Goal: Task Accomplishment & Management: Manage account settings

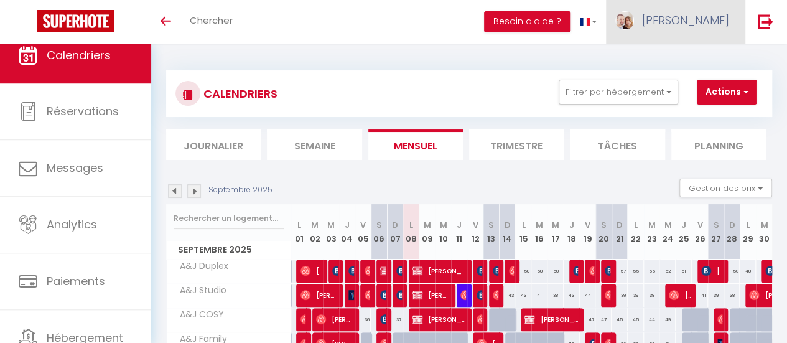
click at [708, 18] on span "[PERSON_NAME]" at bounding box center [685, 20] width 87 height 16
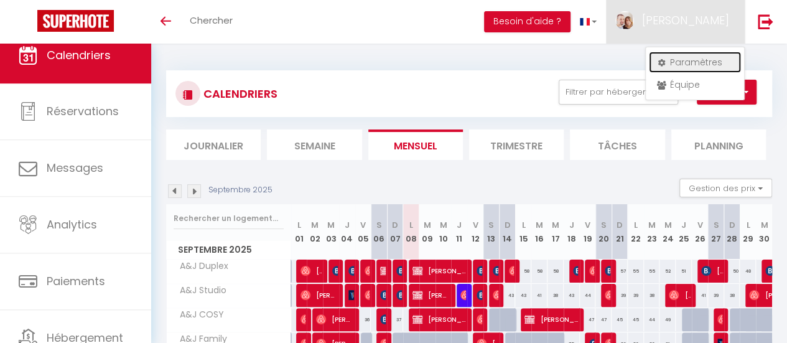
click at [685, 62] on link "Paramètres" at bounding box center [695, 62] width 92 height 21
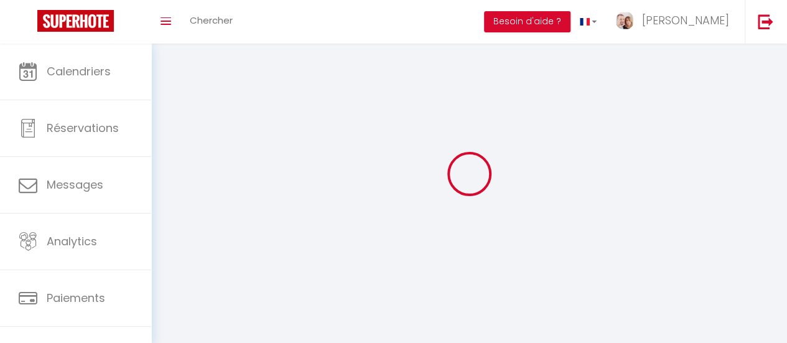
type input "[PERSON_NAME]"
type input "0625425780"
type input "[STREET_ADDRESS]"
type input "45250"
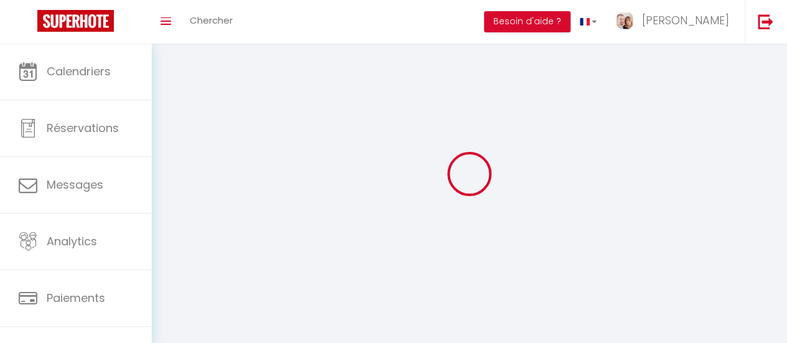
type input "ouzouer sur trezee"
type input "i5PNZiaBmhNqCByH3xQMzcbNq"
type input "sXvQC6BgOQZN5Xgj5tSC1KrR6"
select select "28"
select select "fr"
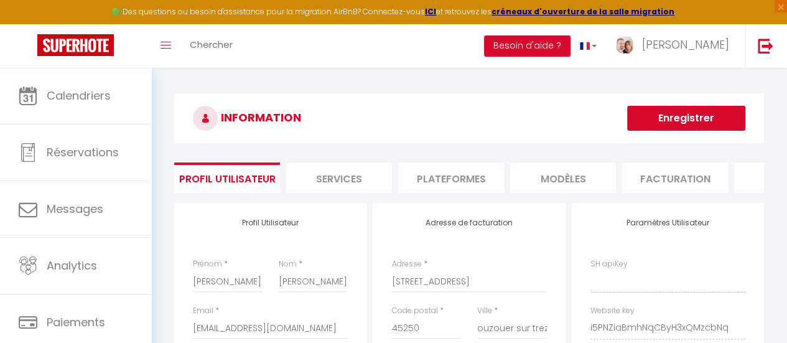
type input "i5PNZiaBmhNqCByH3xQMzcbNq"
type input "sXvQC6BgOQZN5Xgj5tSC1KrR6"
type input "[URL][DOMAIN_NAME]"
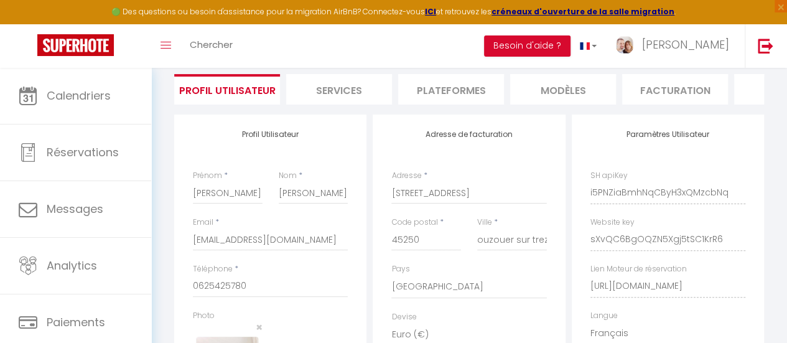
scroll to position [62, 0]
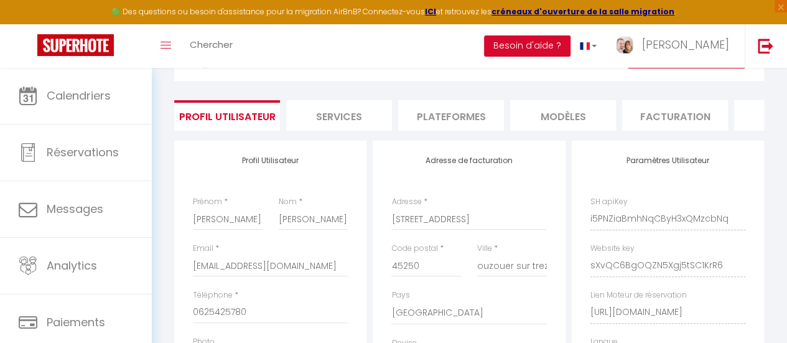
click at [668, 207] on div "SH apiKey i5PNZiaBmhNqCByH3xQMzcbNq" at bounding box center [668, 213] width 155 height 34
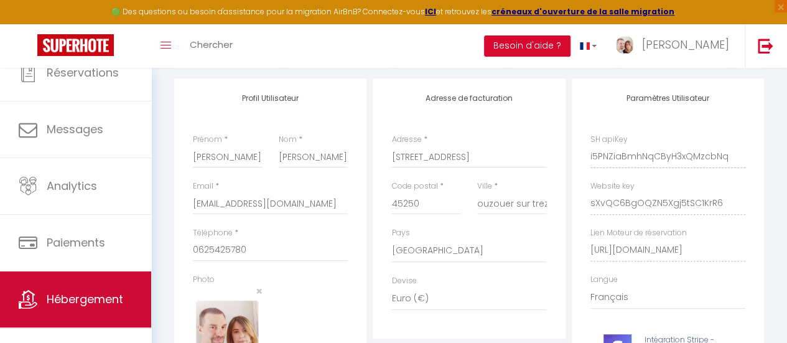
scroll to position [93, 0]
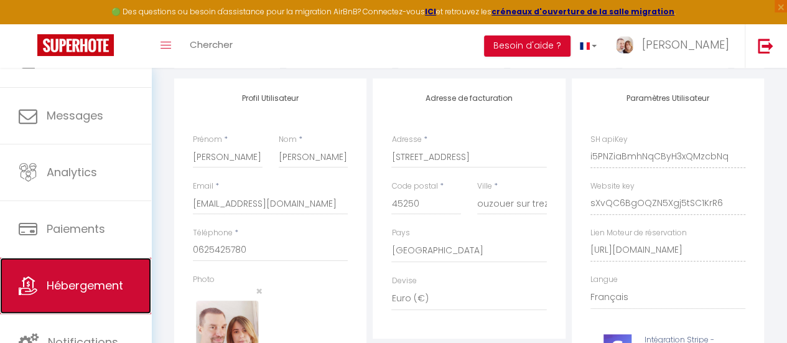
click at [84, 287] on span "Hébergement" at bounding box center [85, 286] width 77 height 16
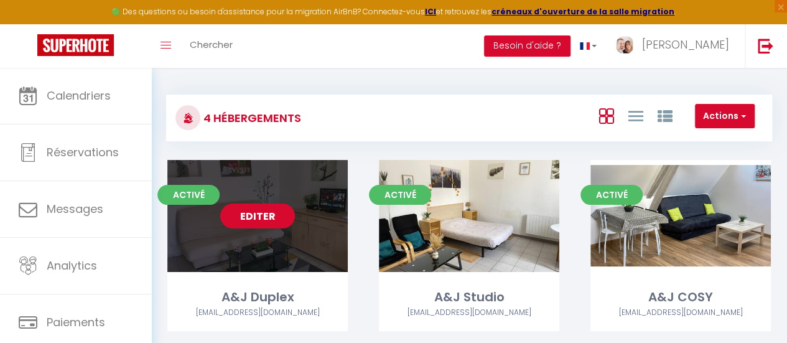
click at [269, 218] on link "Editer" at bounding box center [257, 216] width 75 height 25
drag, startPoint x: 247, startPoint y: 215, endPoint x: 285, endPoint y: 201, distance: 41.0
click at [248, 213] on link "Editer" at bounding box center [257, 216] width 75 height 25
click at [253, 222] on link "Editer" at bounding box center [257, 216] width 75 height 25
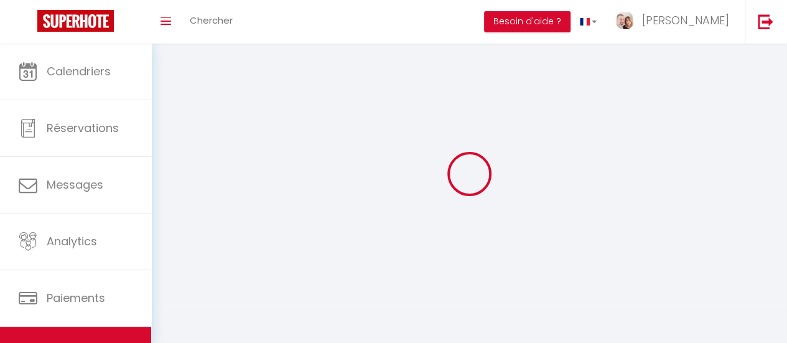
select select "1"
select select
select select "28"
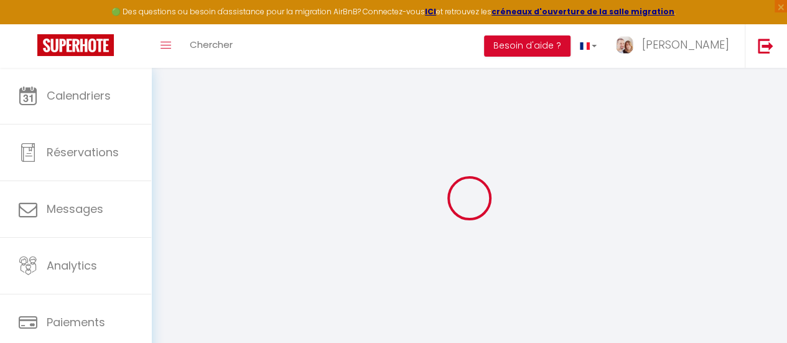
select select
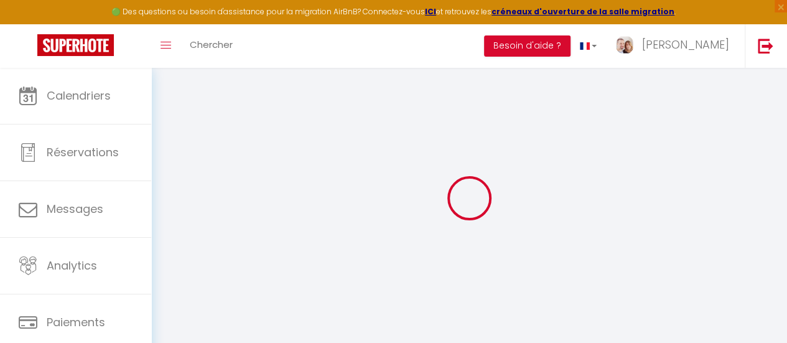
select select
checkbox input "false"
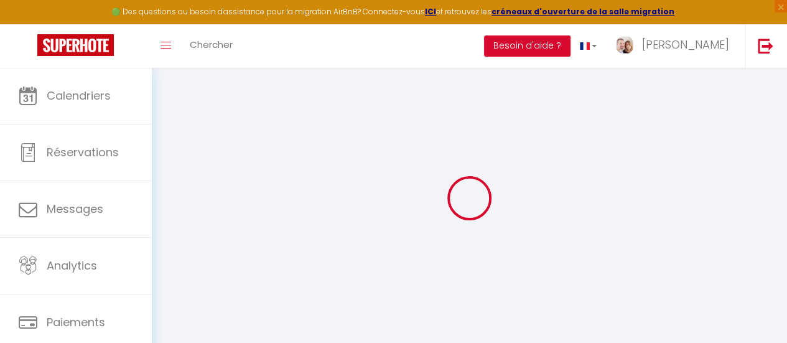
select select
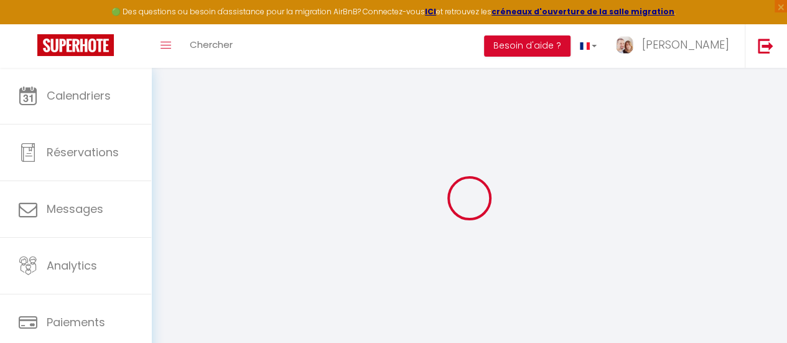
select select
checkbox input "false"
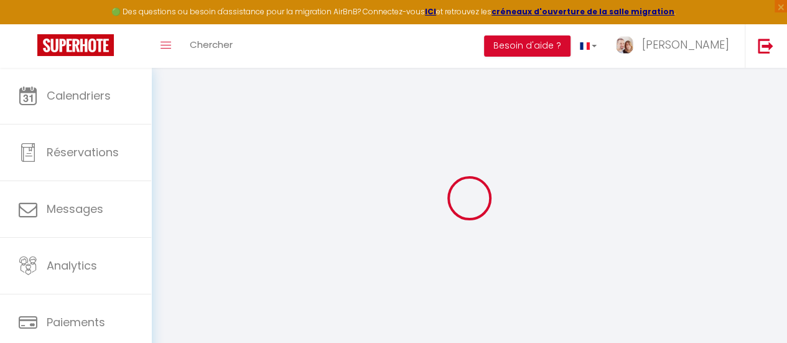
checkbox input "false"
select select
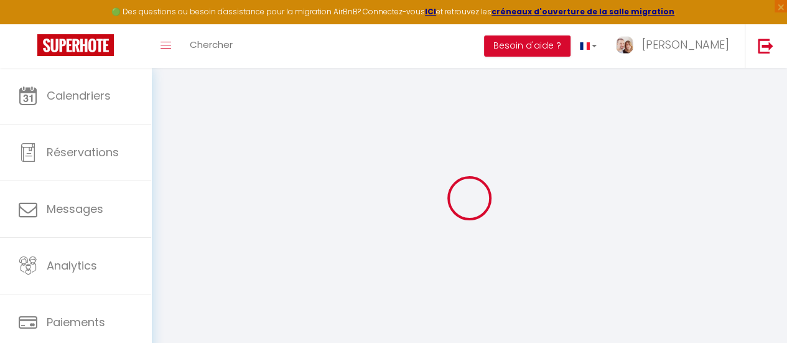
select select
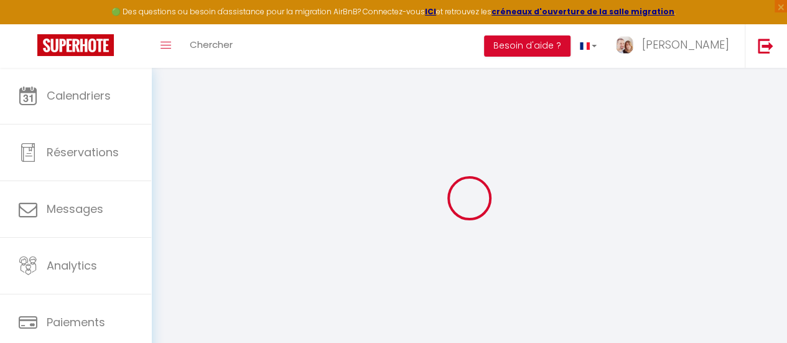
checkbox input "false"
select select
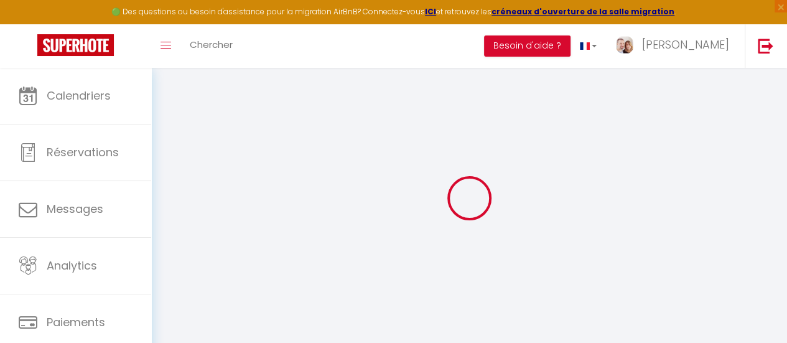
select select
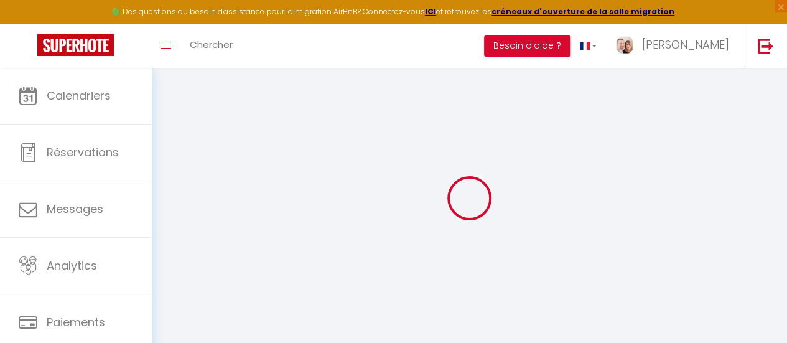
select select
checkbox input "false"
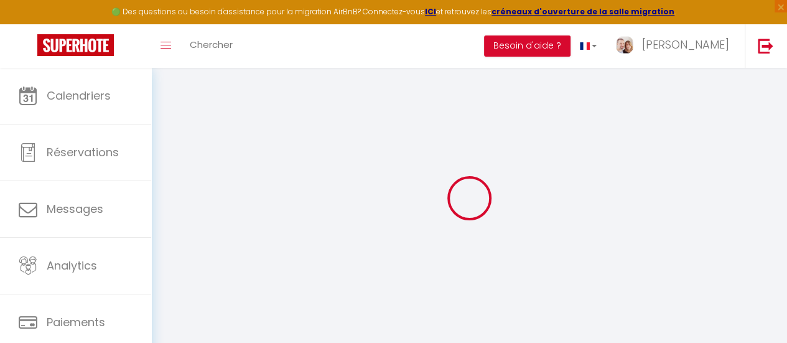
checkbox input "false"
select select
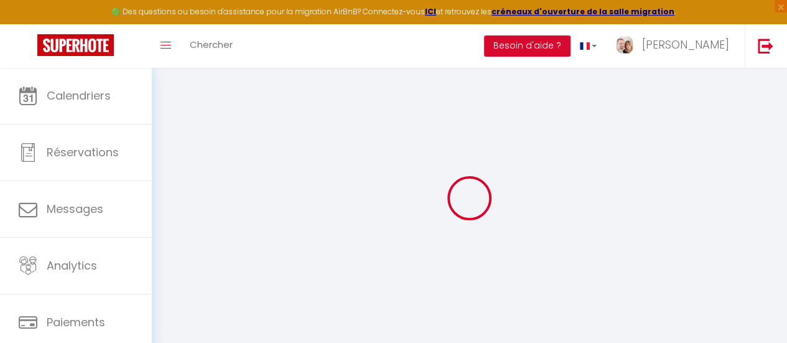
select select
checkbox input "false"
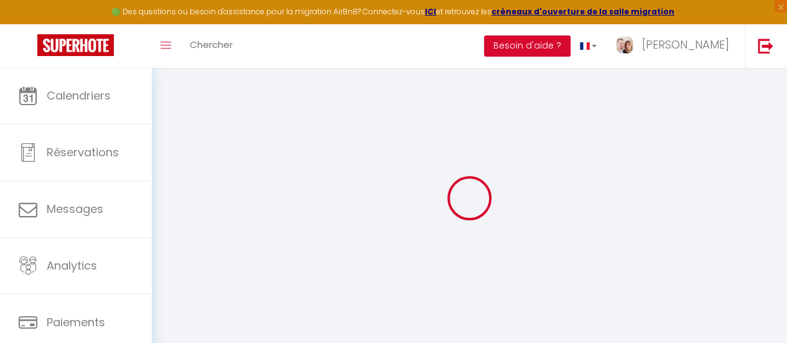
checkbox input "false"
select select
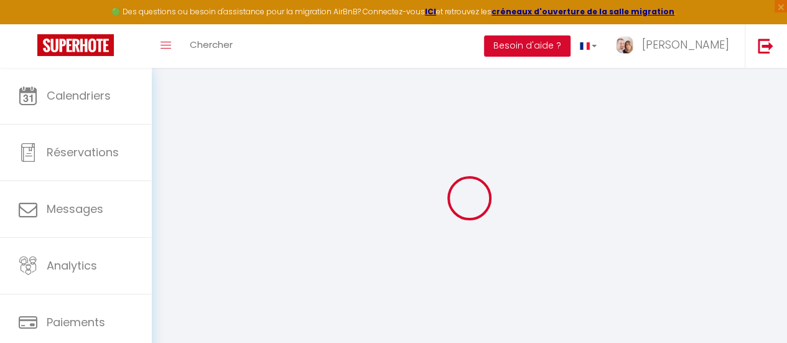
select select
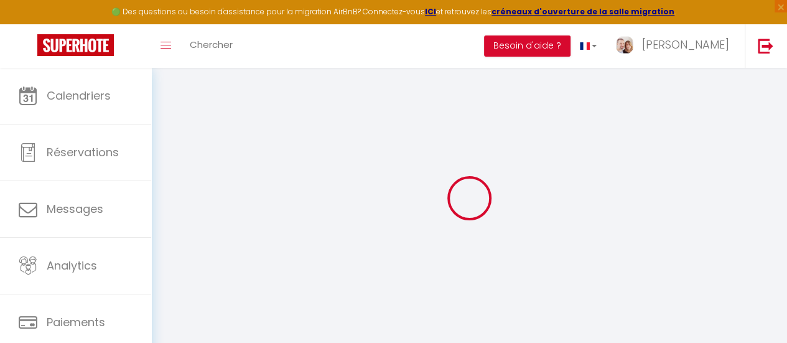
select select
checkbox input "false"
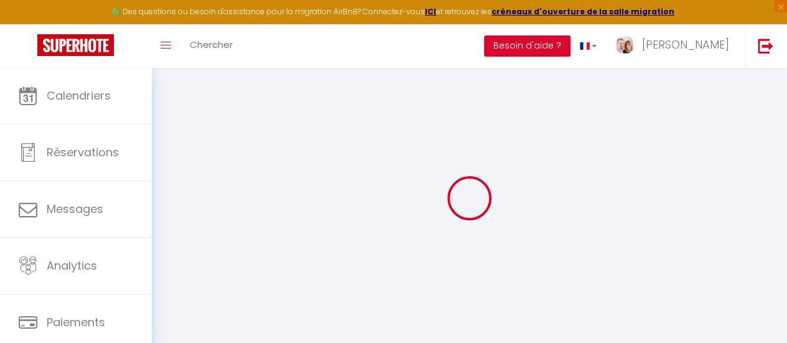
select select
type input "A&J Duplex"
type input "[PERSON_NAME] Et [PERSON_NAME]"
type input "[PERSON_NAME]"
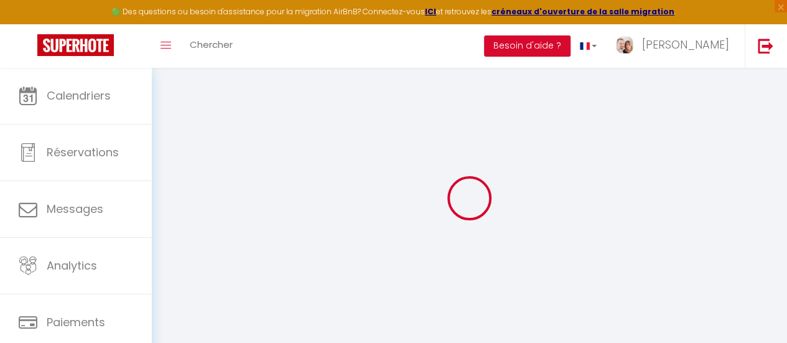
type input "[STREET_ADDRESS]"
type input "45250"
type input "ouzouer sur trézée"
select select "houses"
select select "5"
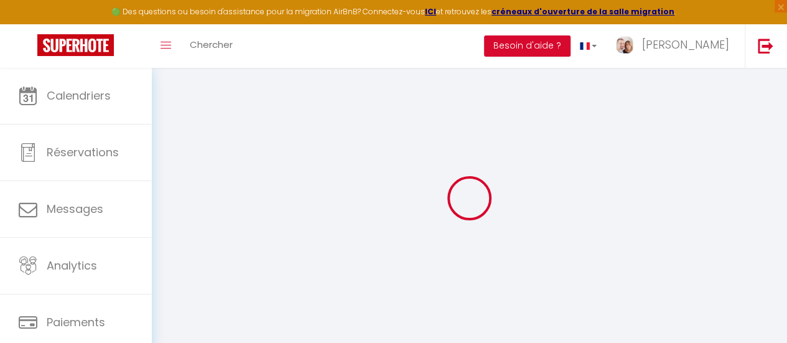
select select "5"
type input "45"
type input "10"
type input "0.50"
type input "200"
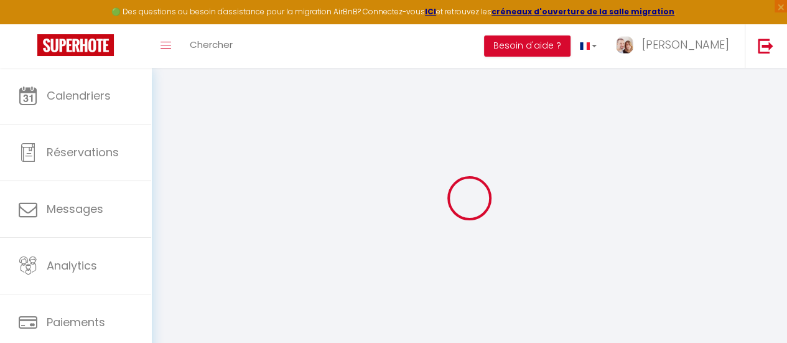
select select
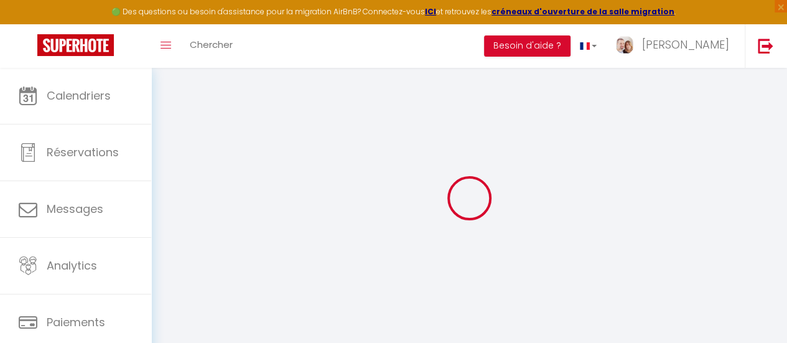
type input "[STREET_ADDRESS]"
type input "45420"
type input "[GEOGRAPHIC_DATA]"
type input "[EMAIL_ADDRESS][DOMAIN_NAME]"
select select "4386"
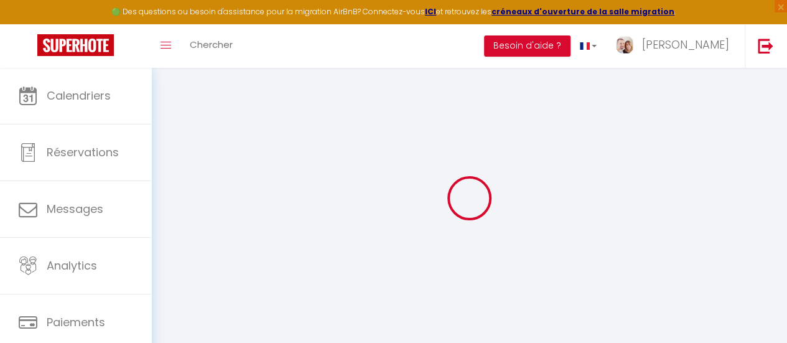
checkbox input "true"
checkbox input "false"
type input "0"
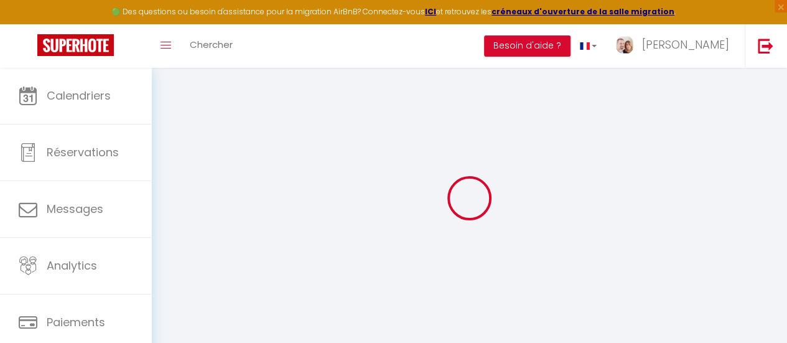
type input "0"
select select
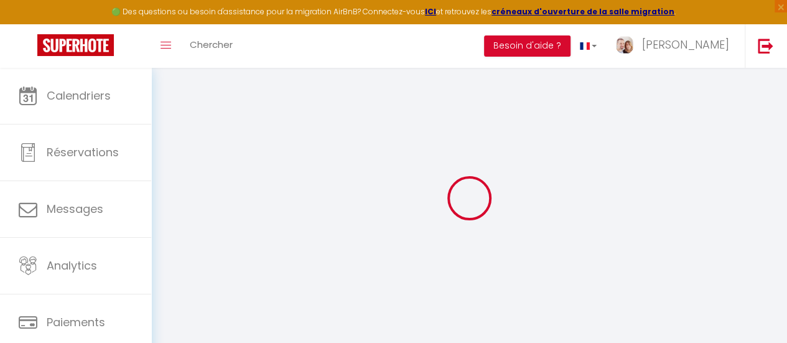
select select
checkbox input "true"
checkbox input "false"
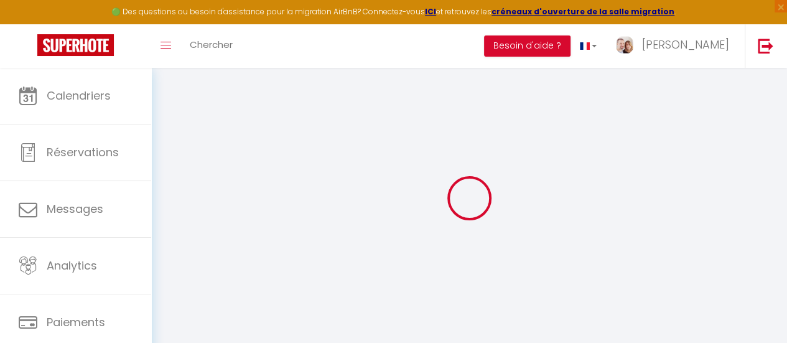
checkbox input "false"
select select
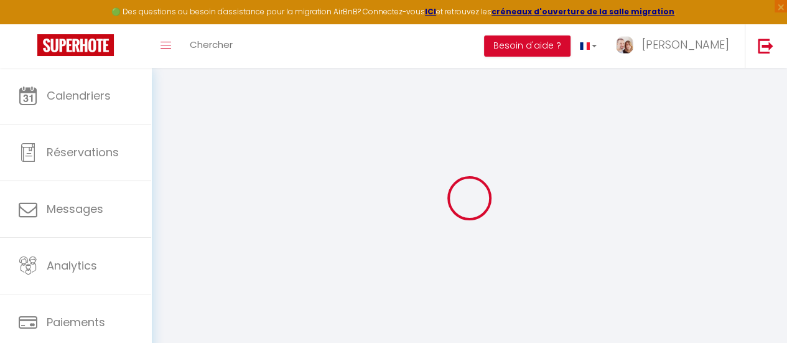
select select
checkbox input "true"
checkbox input "false"
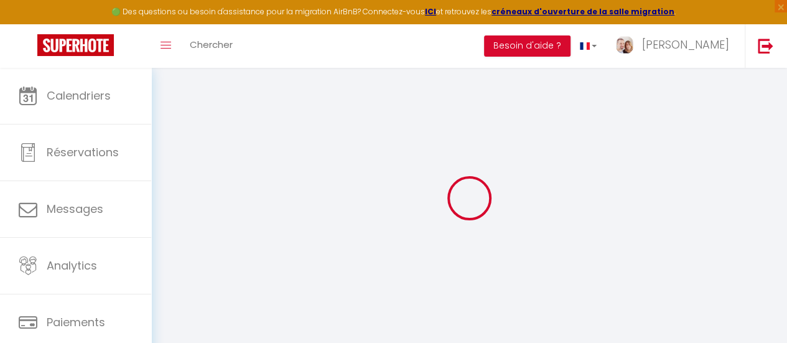
checkbox input "false"
select select
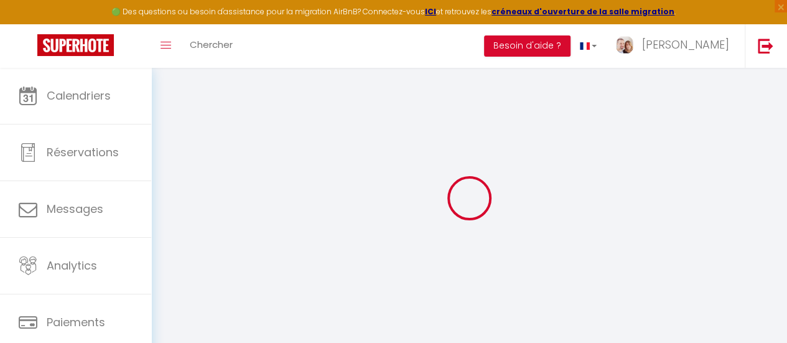
select select
checkbox input "true"
checkbox input "false"
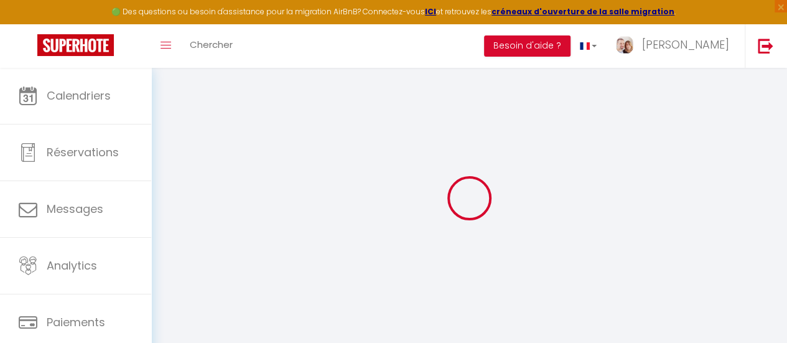
checkbox input "true"
checkbox input "false"
select select "17:00"
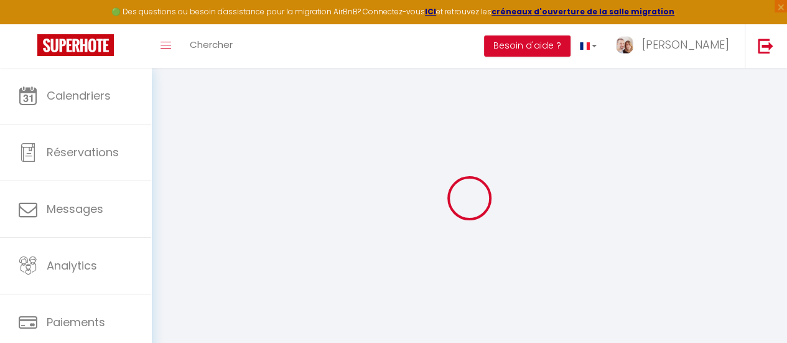
select select "19:00"
select select "10:00"
select select "30"
select select "120"
checkbox input "true"
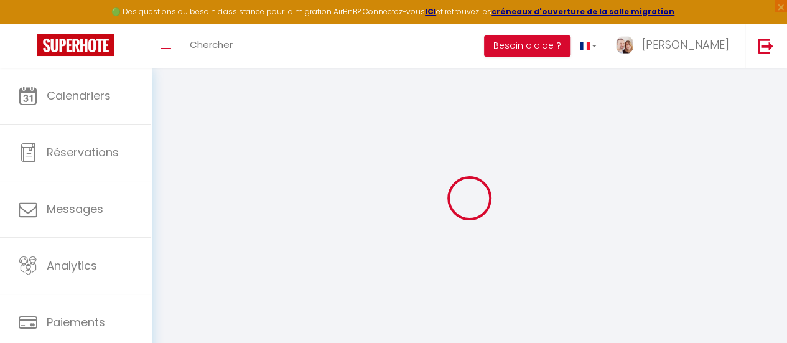
checkbox input "false"
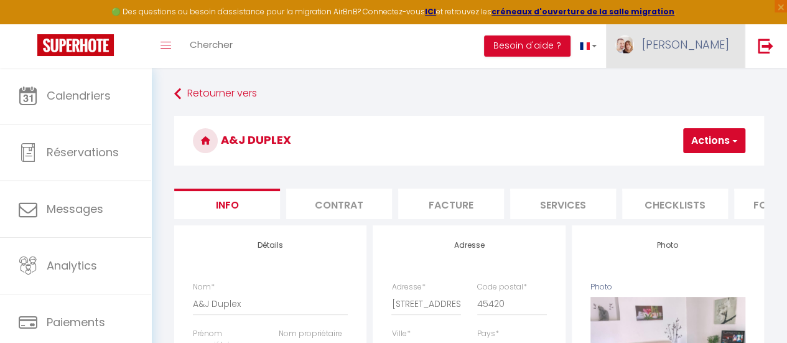
click at [693, 47] on span "[PERSON_NAME]" at bounding box center [685, 45] width 87 height 16
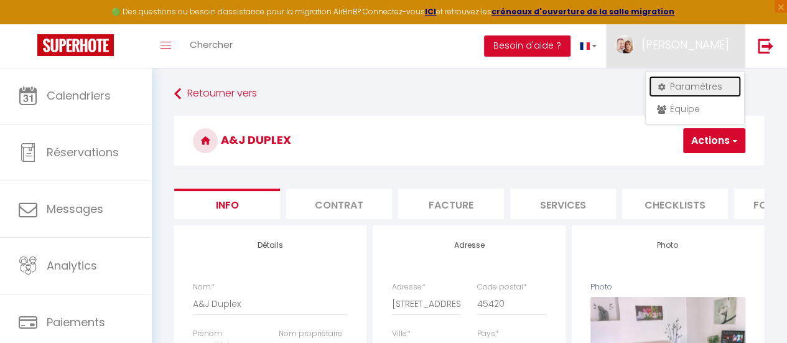
click at [684, 86] on link "Paramètres" at bounding box center [695, 86] width 92 height 21
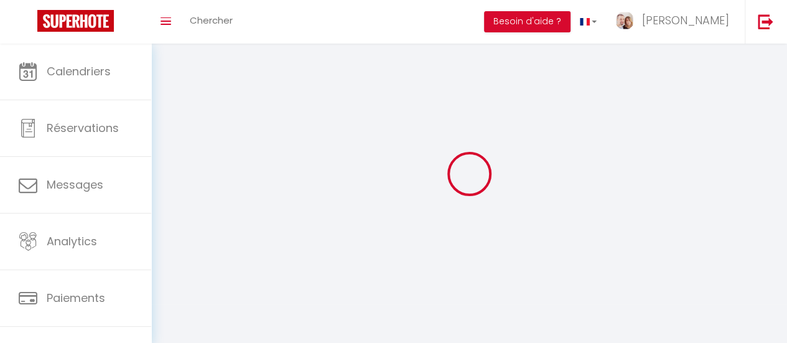
type input "[PERSON_NAME]"
type input "0625425780"
type input "[STREET_ADDRESS]"
type input "45250"
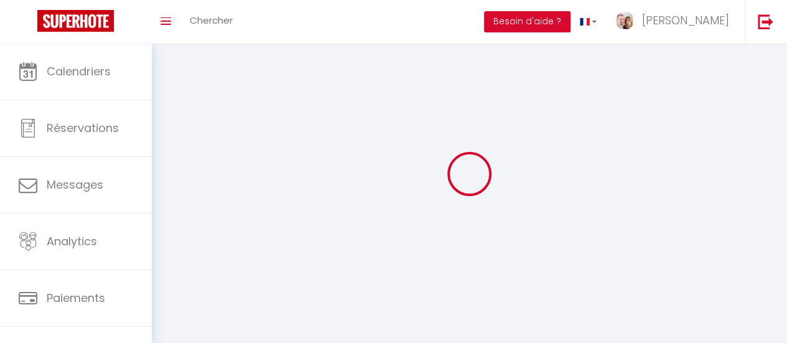
type input "ouzouer sur trezee"
type input "i5PNZiaBmhNqCByH3xQMzcbNq"
type input "sXvQC6BgOQZN5Xgj5tSC1KrR6"
type input "i5PNZiaBmhNqCByH3xQMzcbNq"
type input "sXvQC6BgOQZN5Xgj5tSC1KrR6"
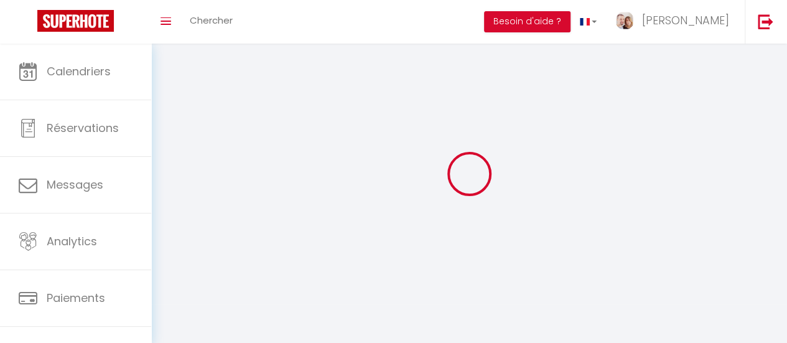
type input "[URL][DOMAIN_NAME]"
select select "28"
select select "fr"
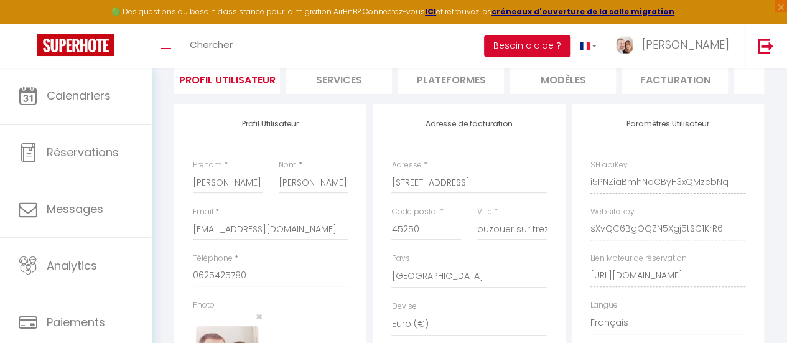
scroll to position [124, 0]
